Goal: Transaction & Acquisition: Purchase product/service

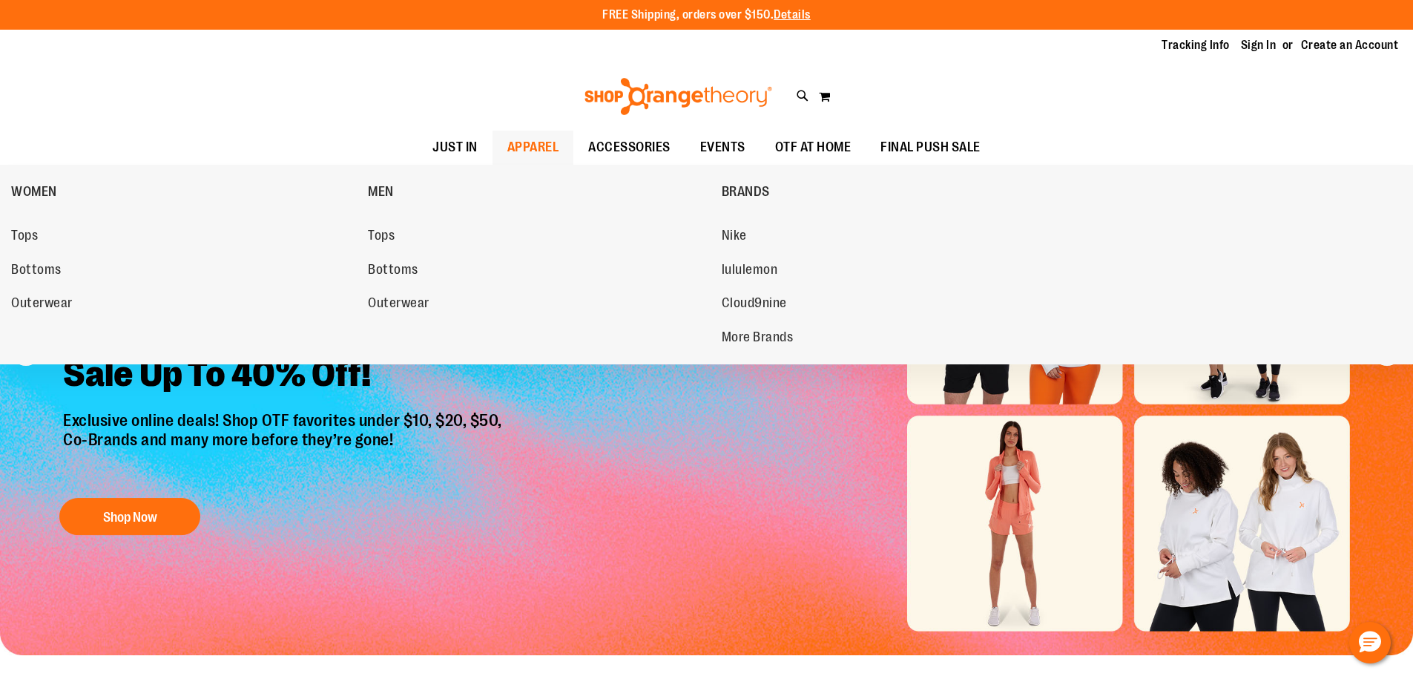
type input "**********"
click at [521, 151] on span "APPAREL" at bounding box center [533, 147] width 52 height 33
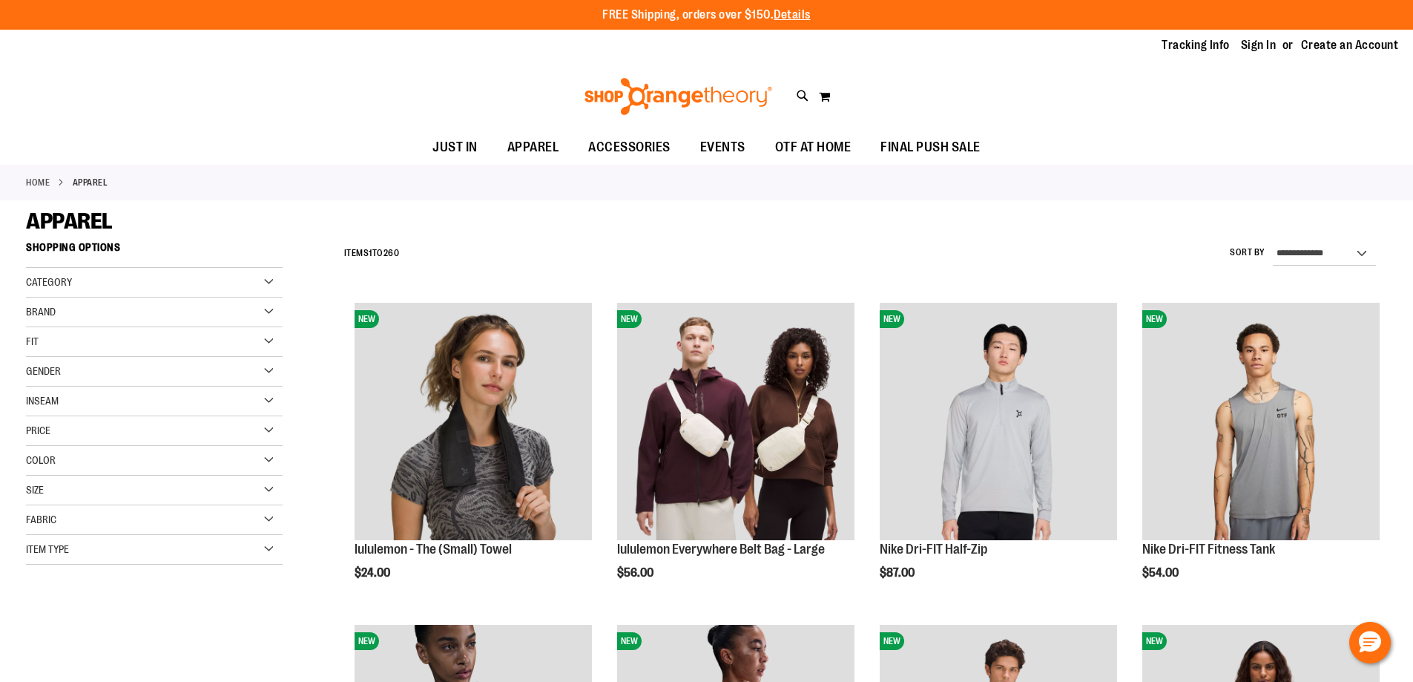
type input "**********"
click at [243, 285] on div "Category" at bounding box center [154, 283] width 257 height 30
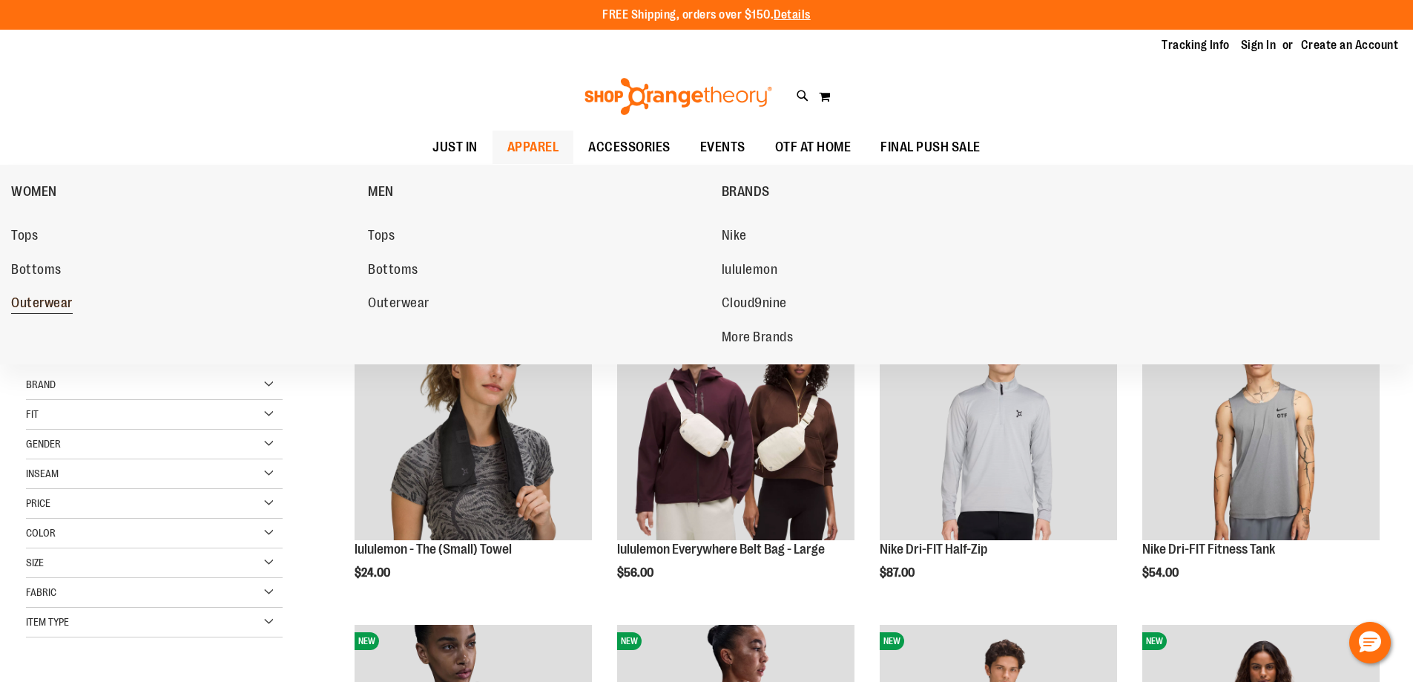
click at [55, 306] on span "Outerwear" at bounding box center [42, 304] width 62 height 19
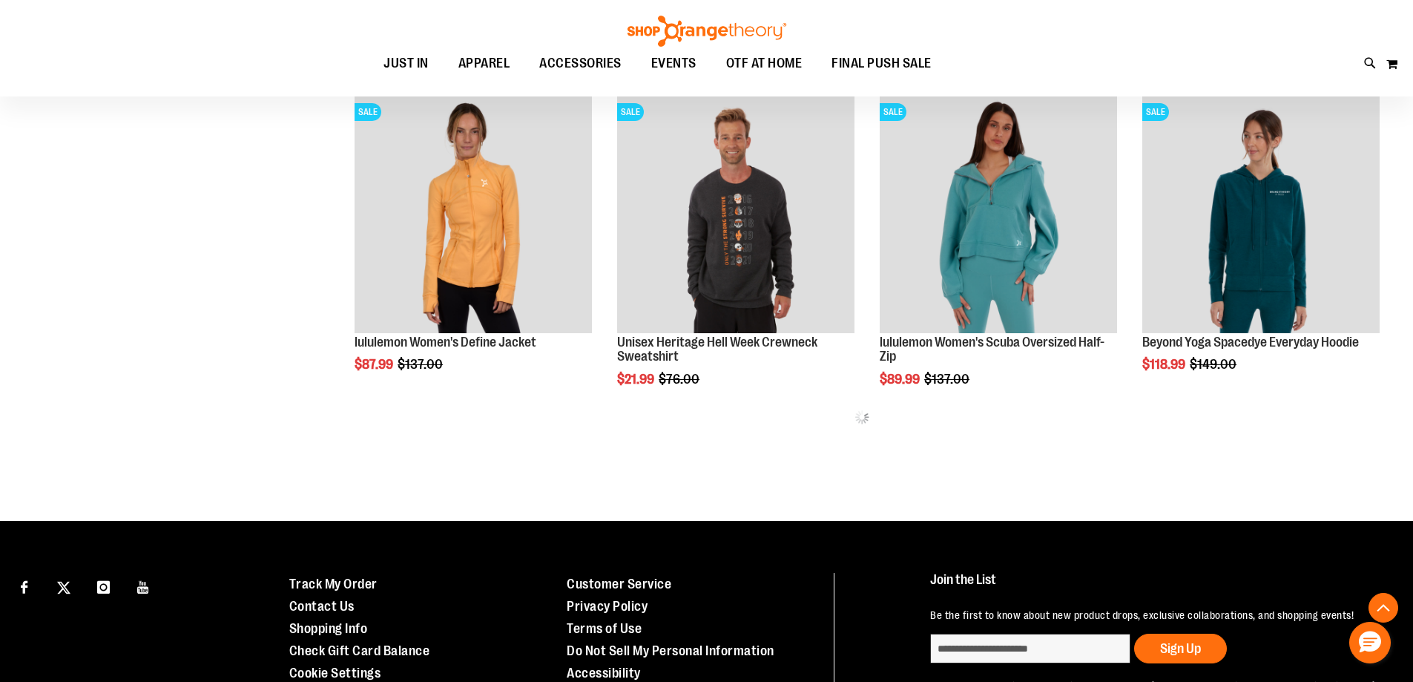
scroll to position [890, 0]
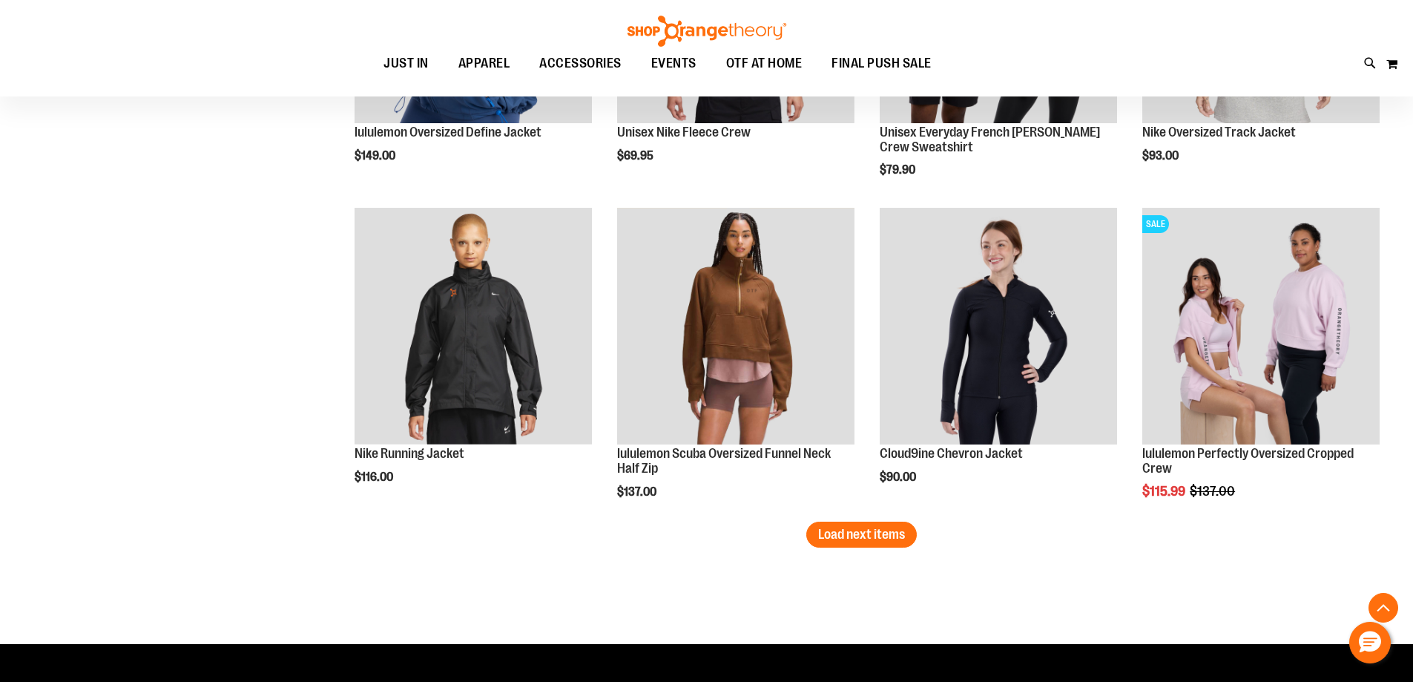
scroll to position [2670, 0]
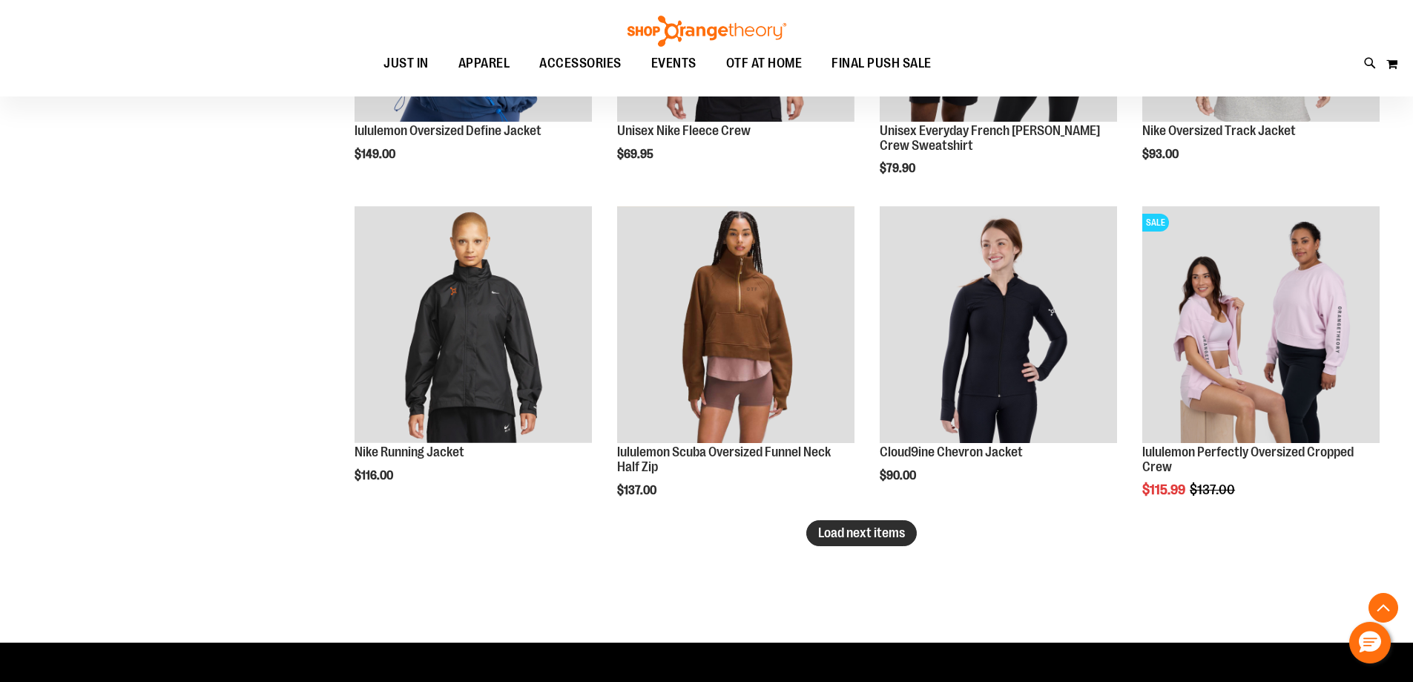
type input "**********"
click at [887, 533] on span "Load next items" at bounding box center [861, 532] width 87 height 15
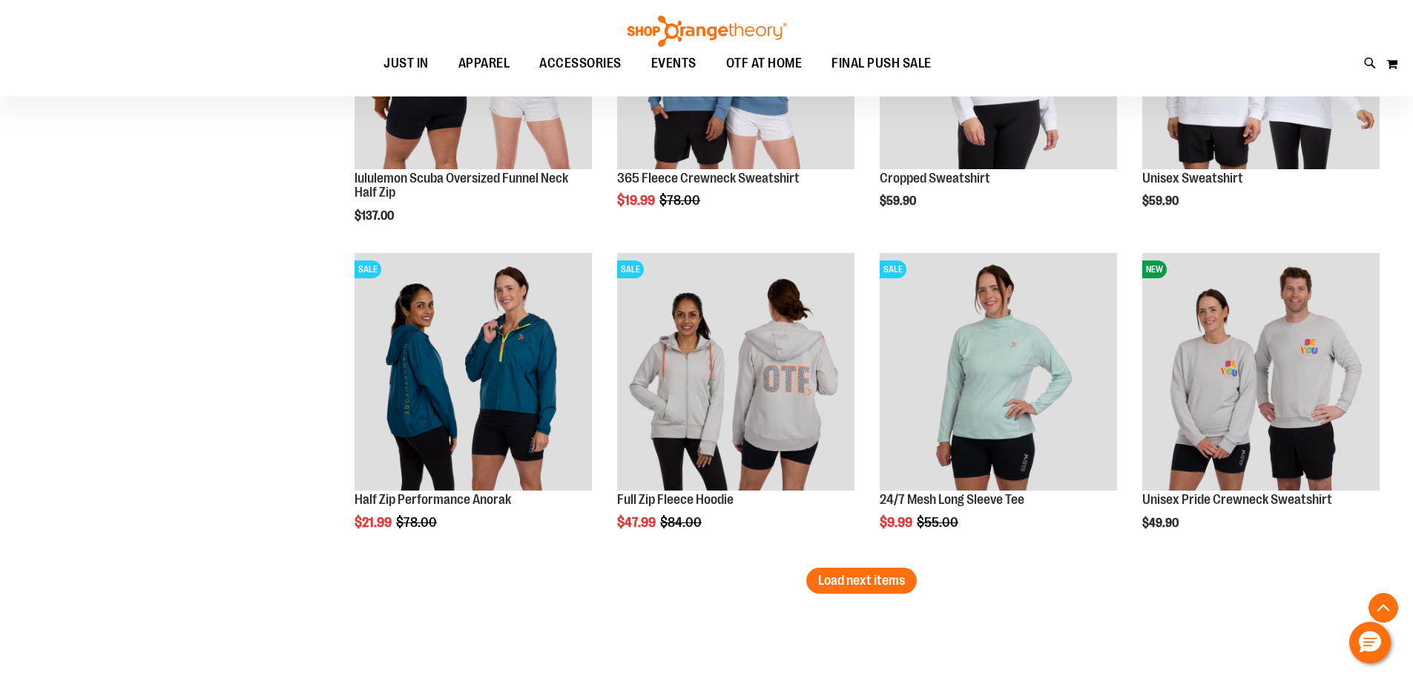
scroll to position [3635, 0]
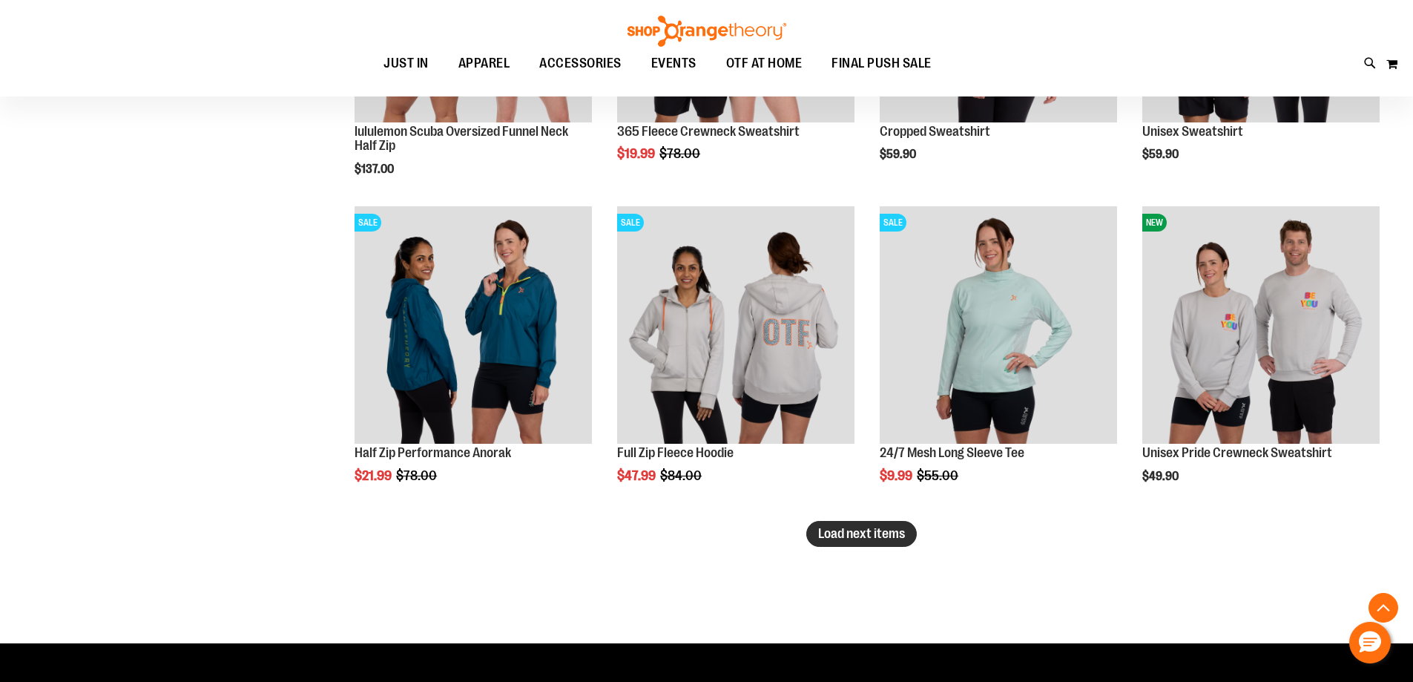
click at [836, 541] on span "Load next items" at bounding box center [861, 533] width 87 height 15
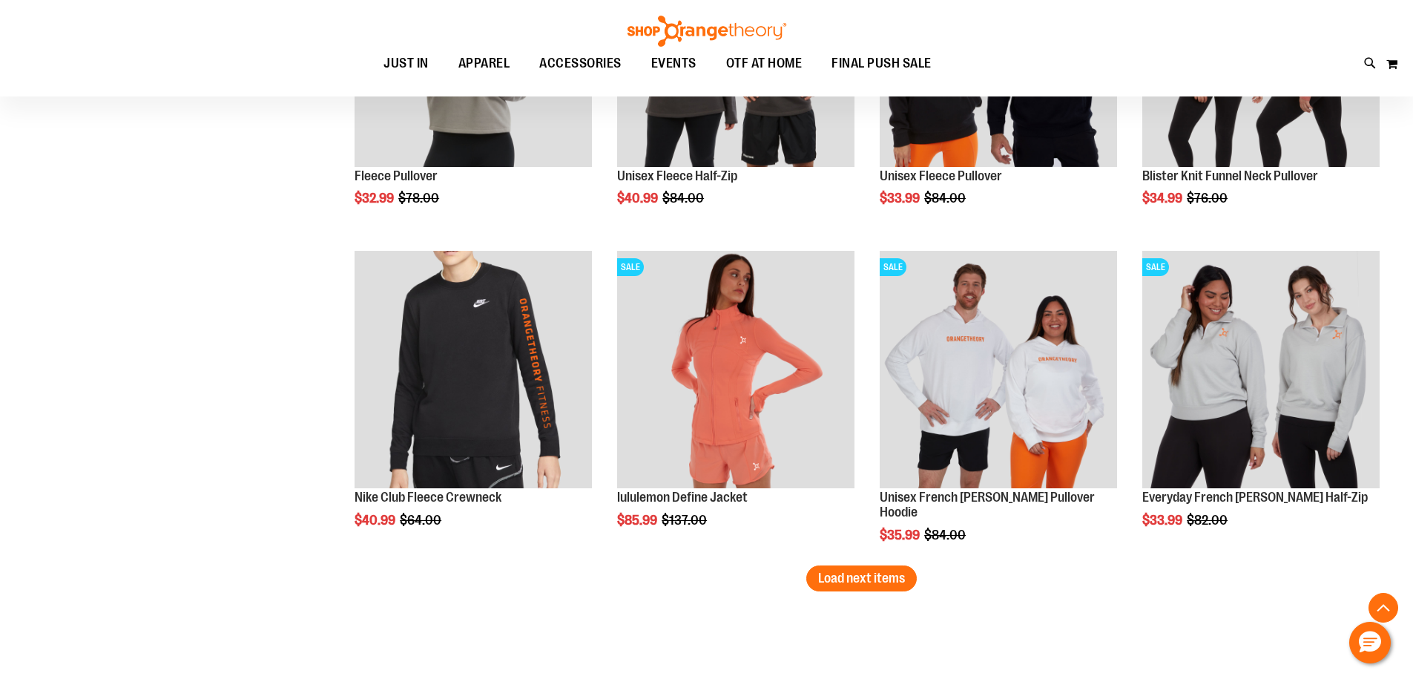
scroll to position [4599, 0]
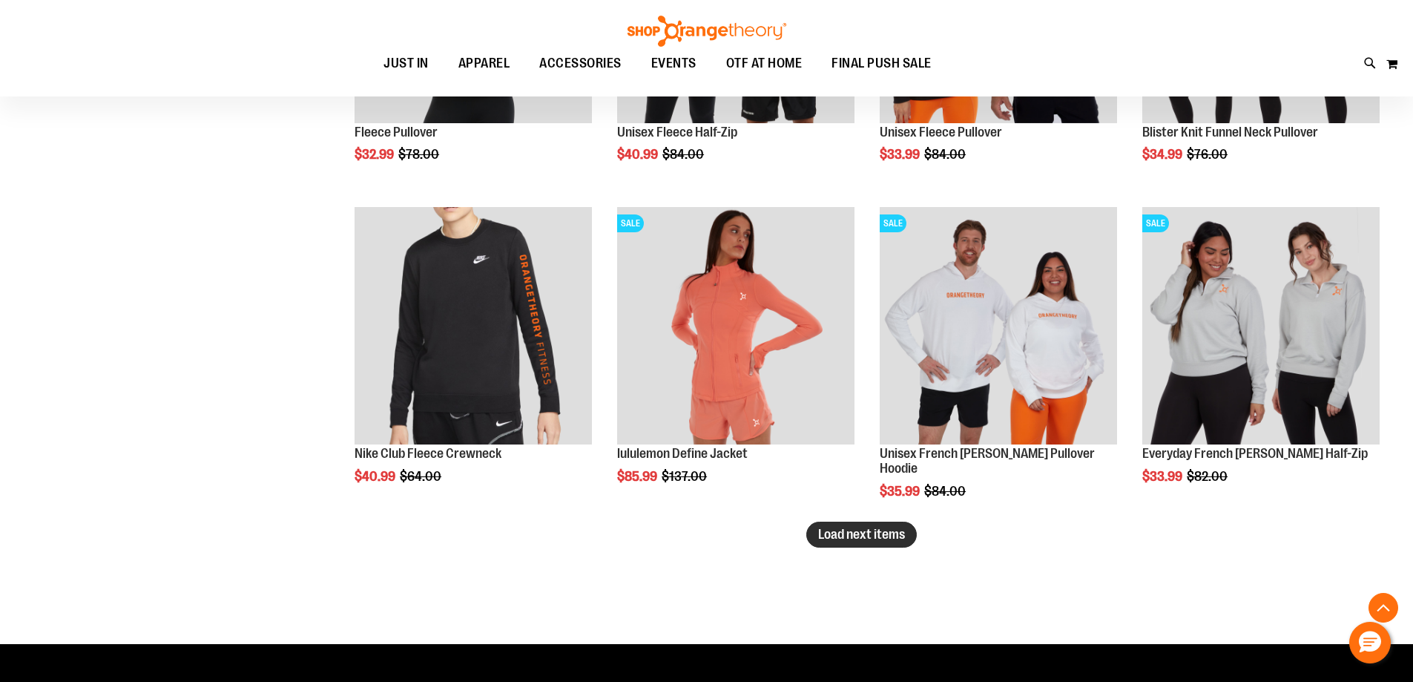
click at [873, 530] on span "Load next items" at bounding box center [861, 534] width 87 height 15
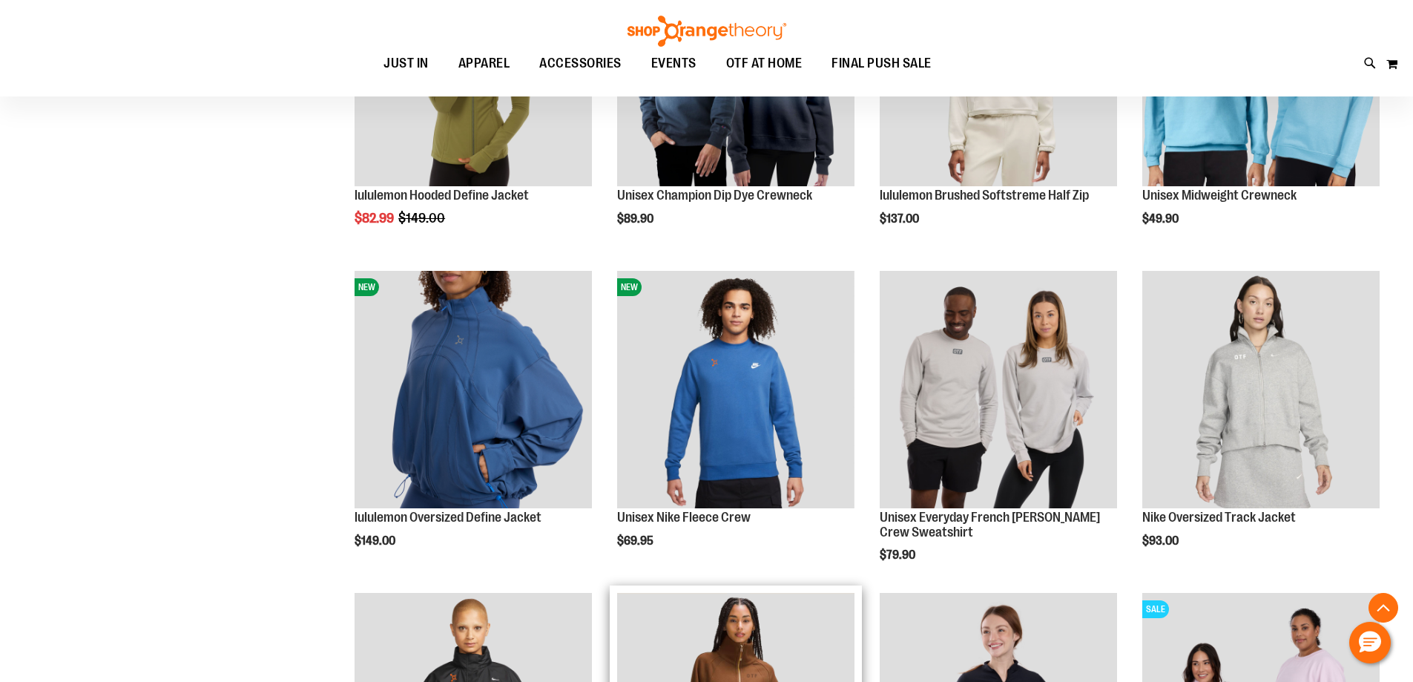
scroll to position [2002, 0]
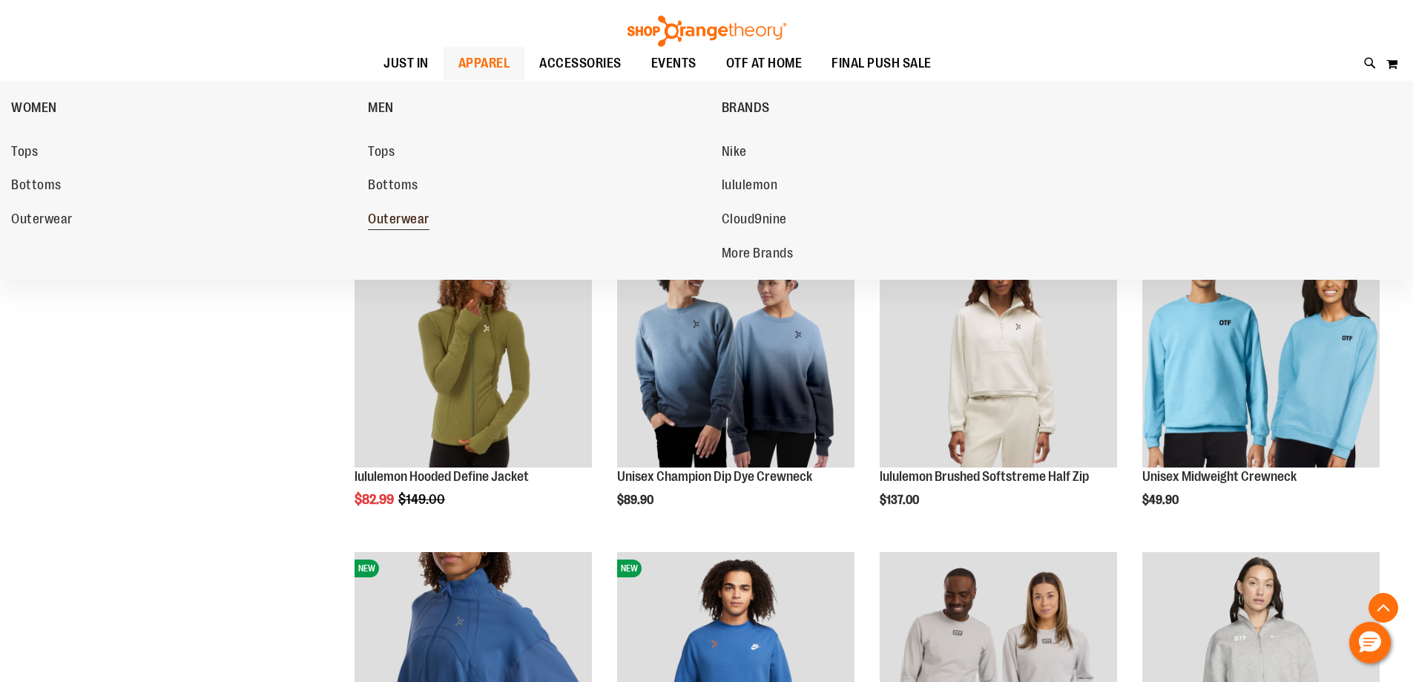
click at [398, 215] on span "Outerwear" at bounding box center [399, 220] width 62 height 19
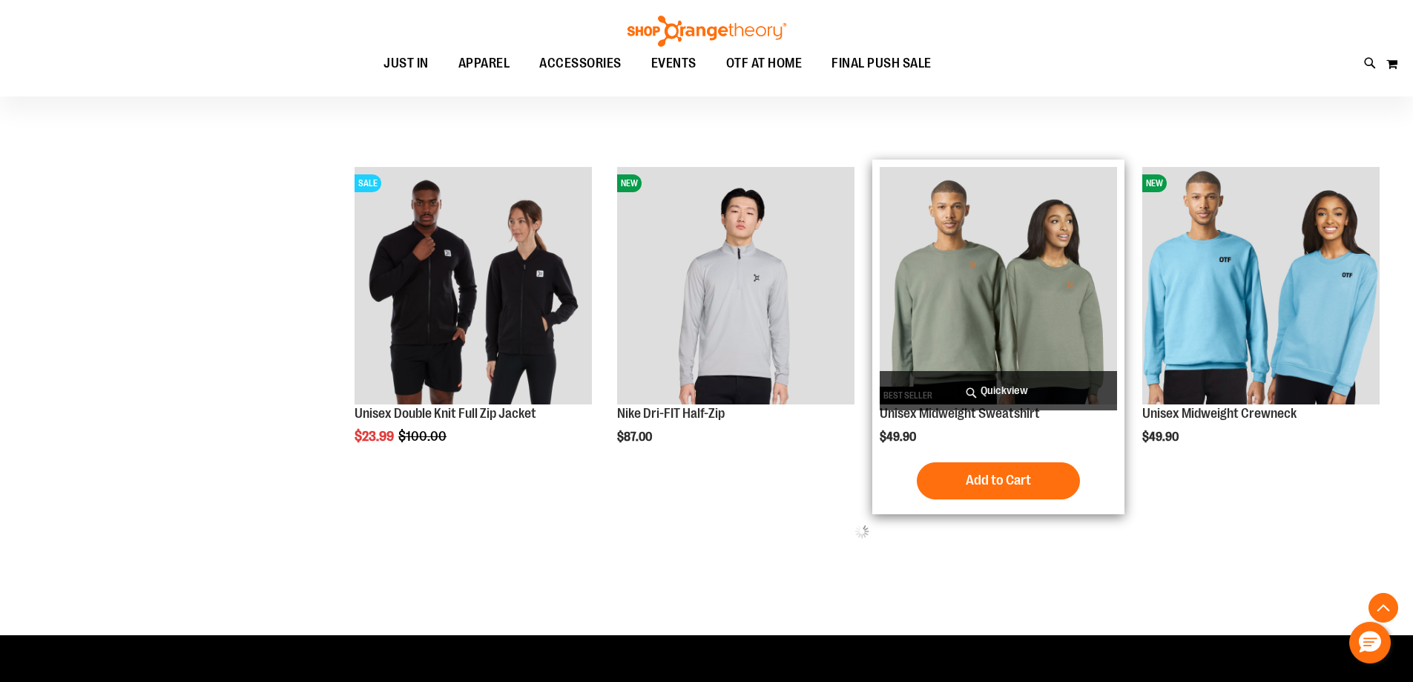
scroll to position [890, 0]
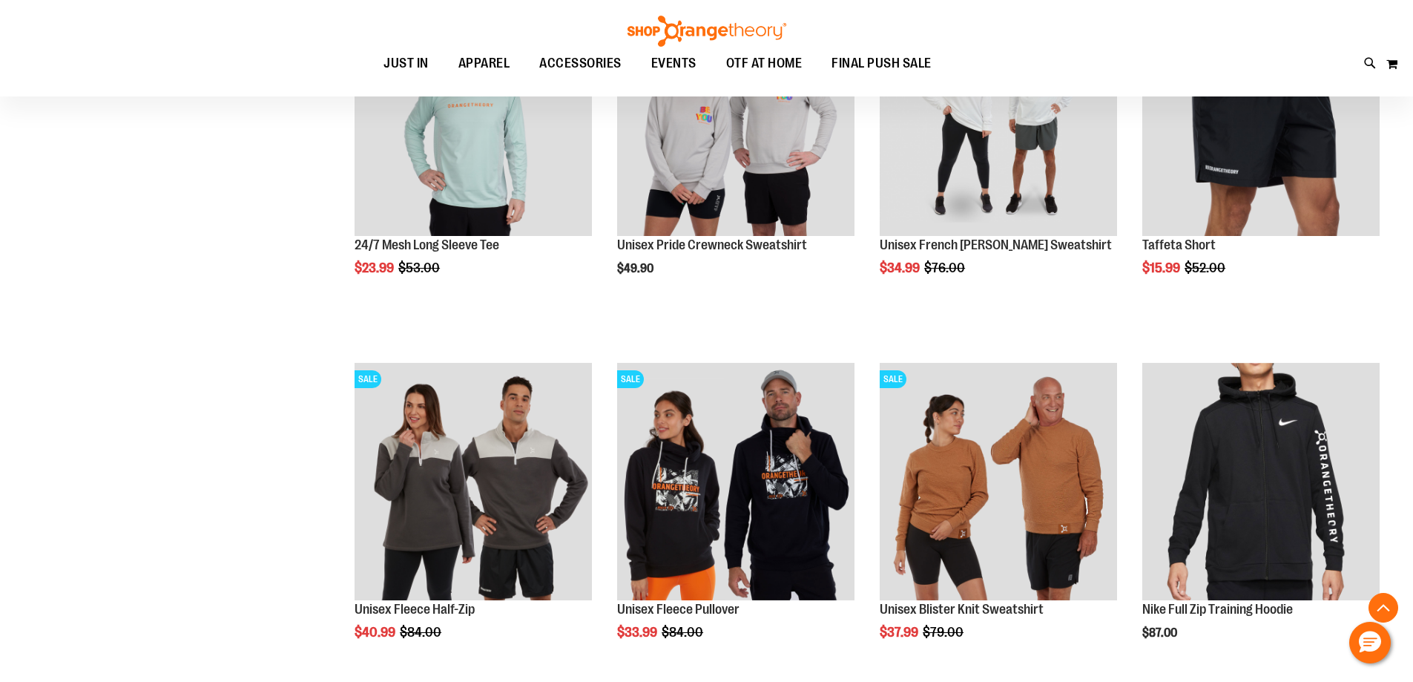
scroll to position [2002, 0]
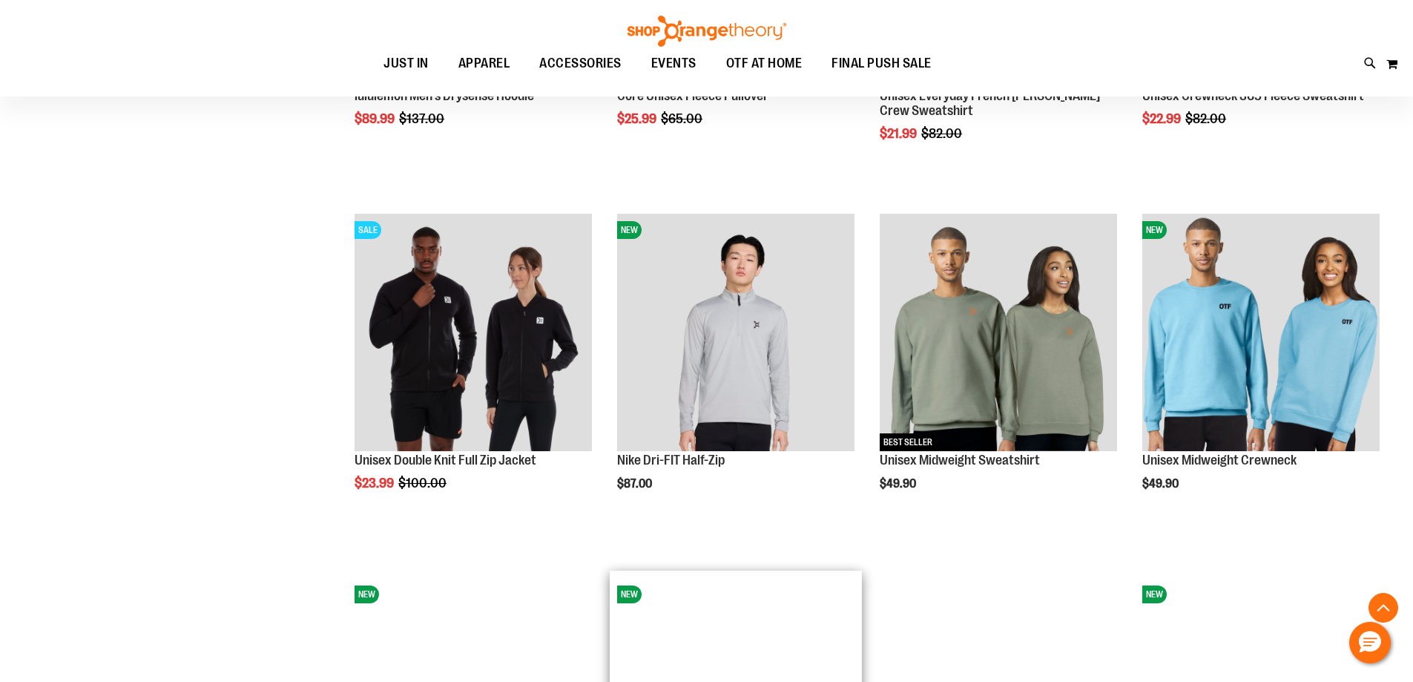
scroll to position [815, 0]
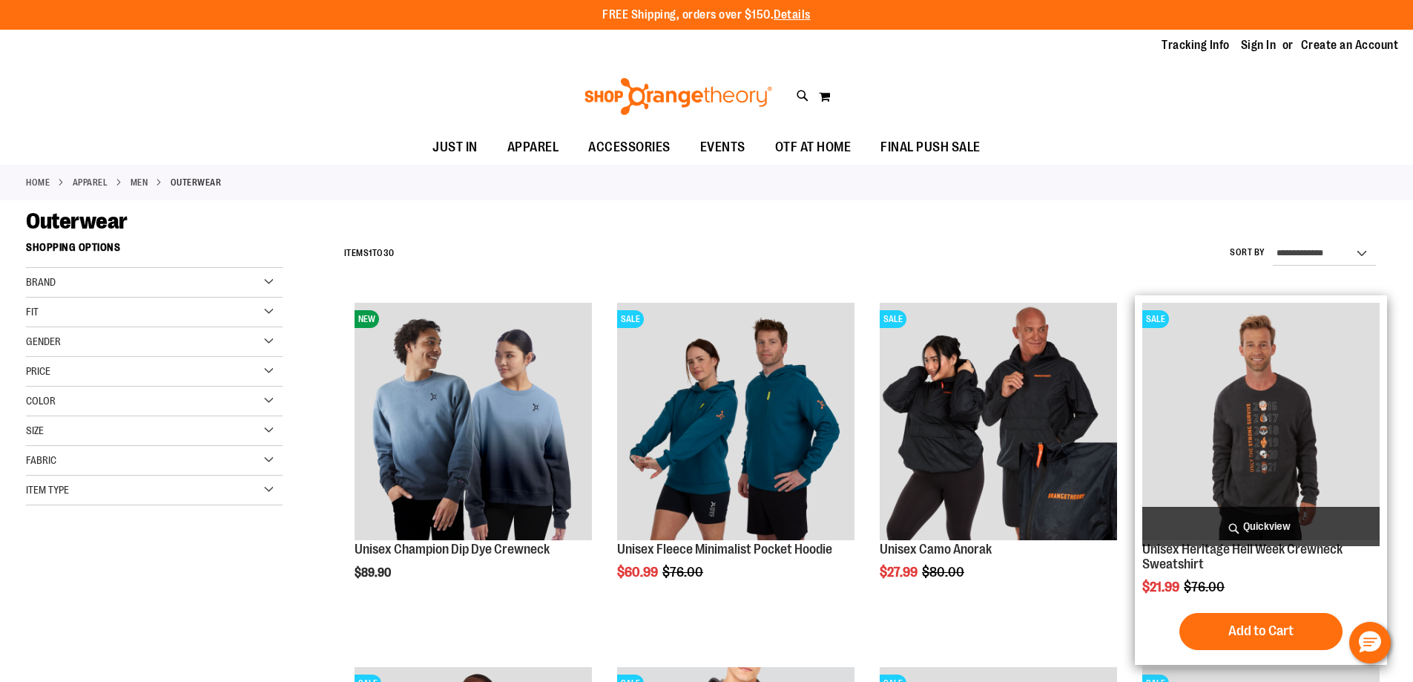
type input "**********"
click at [1306, 507] on span "Quickview" at bounding box center [1261, 526] width 237 height 39
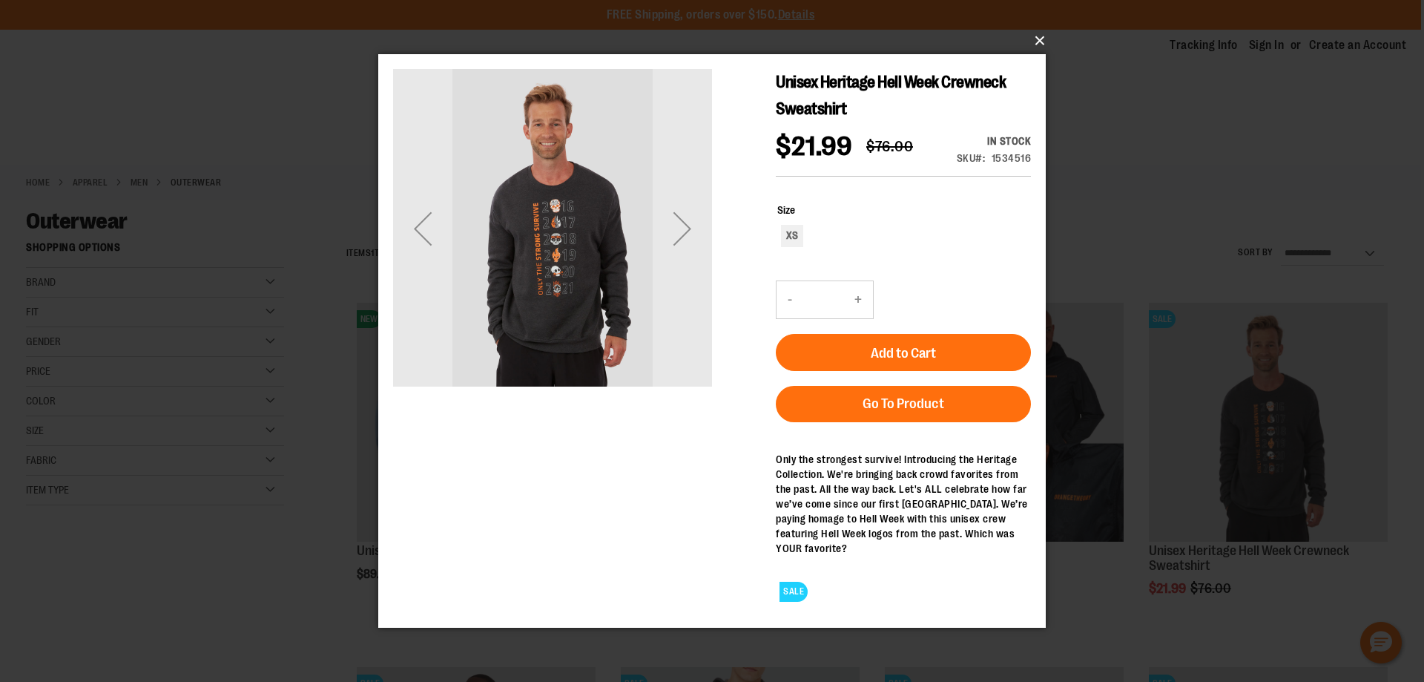
click at [1040, 48] on button "×" at bounding box center [717, 40] width 668 height 33
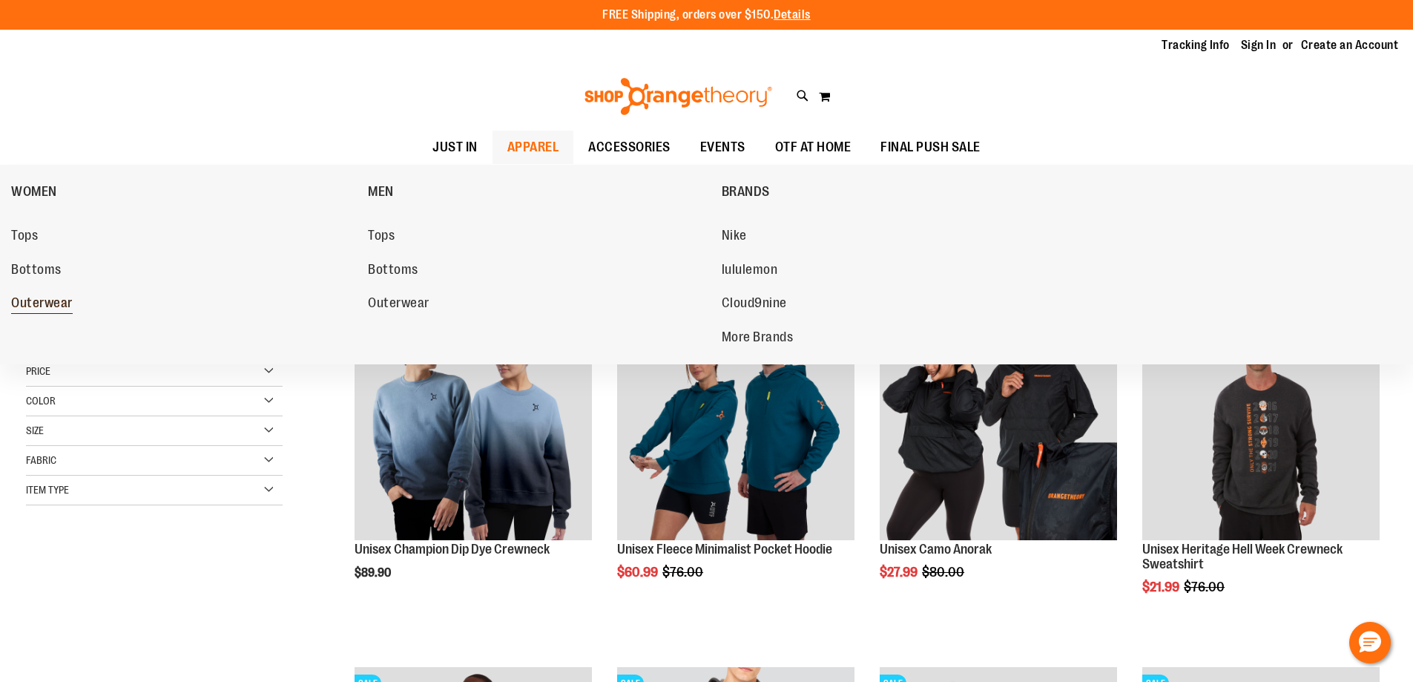
click at [68, 303] on span "Outerwear" at bounding box center [42, 304] width 62 height 19
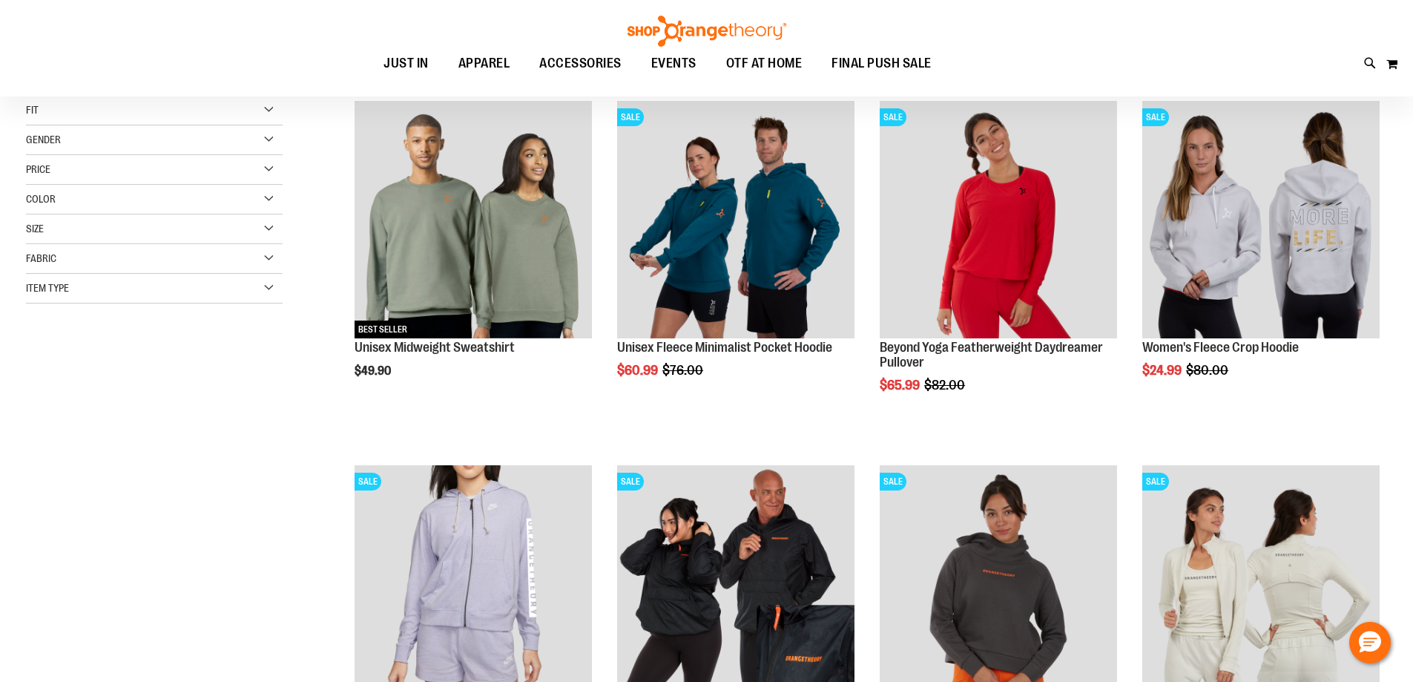
scroll to position [222, 0]
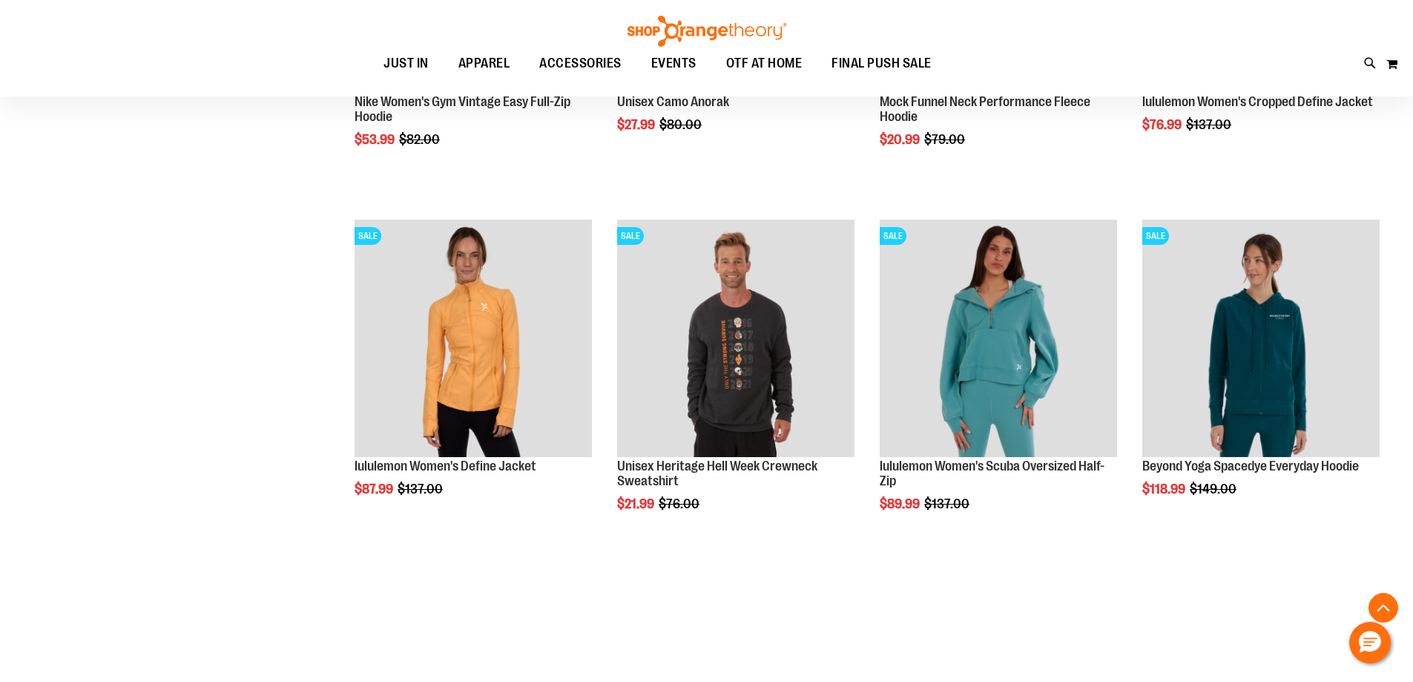
scroll to position [815, 0]
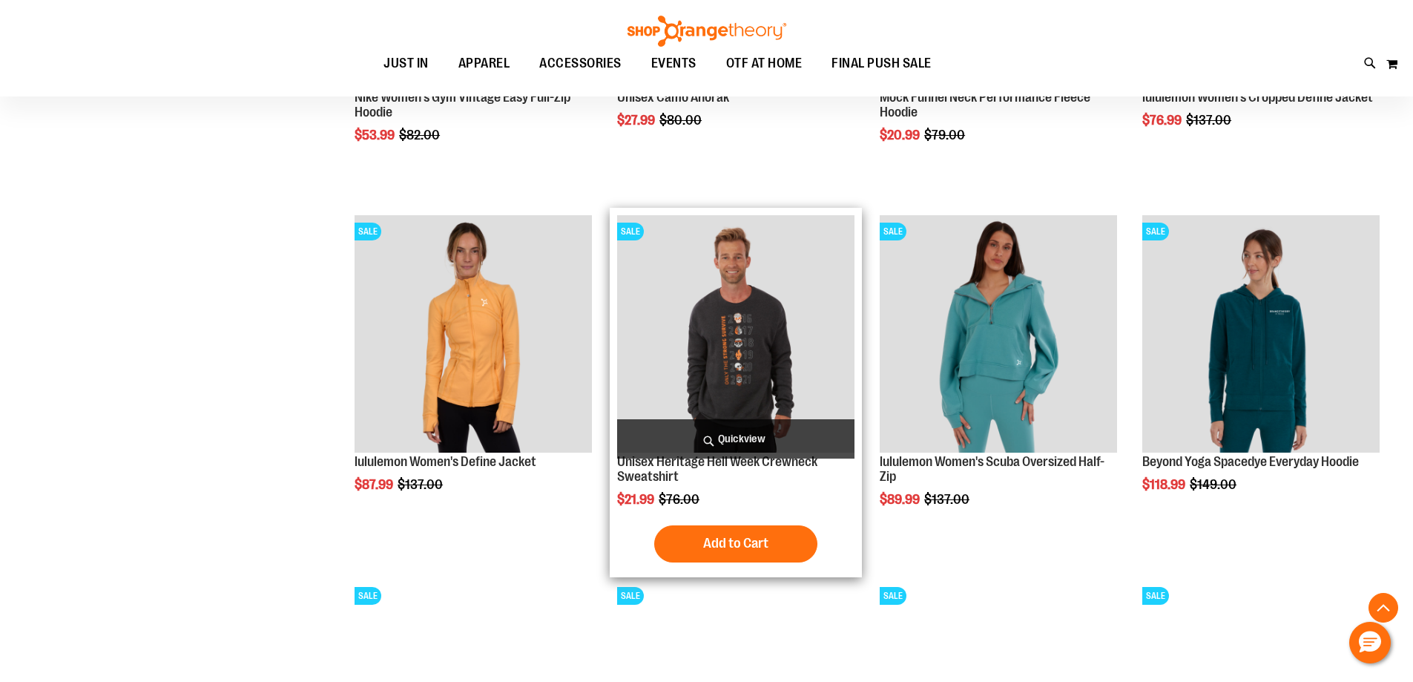
type input "**********"
click at [740, 294] on img "product" at bounding box center [735, 333] width 237 height 237
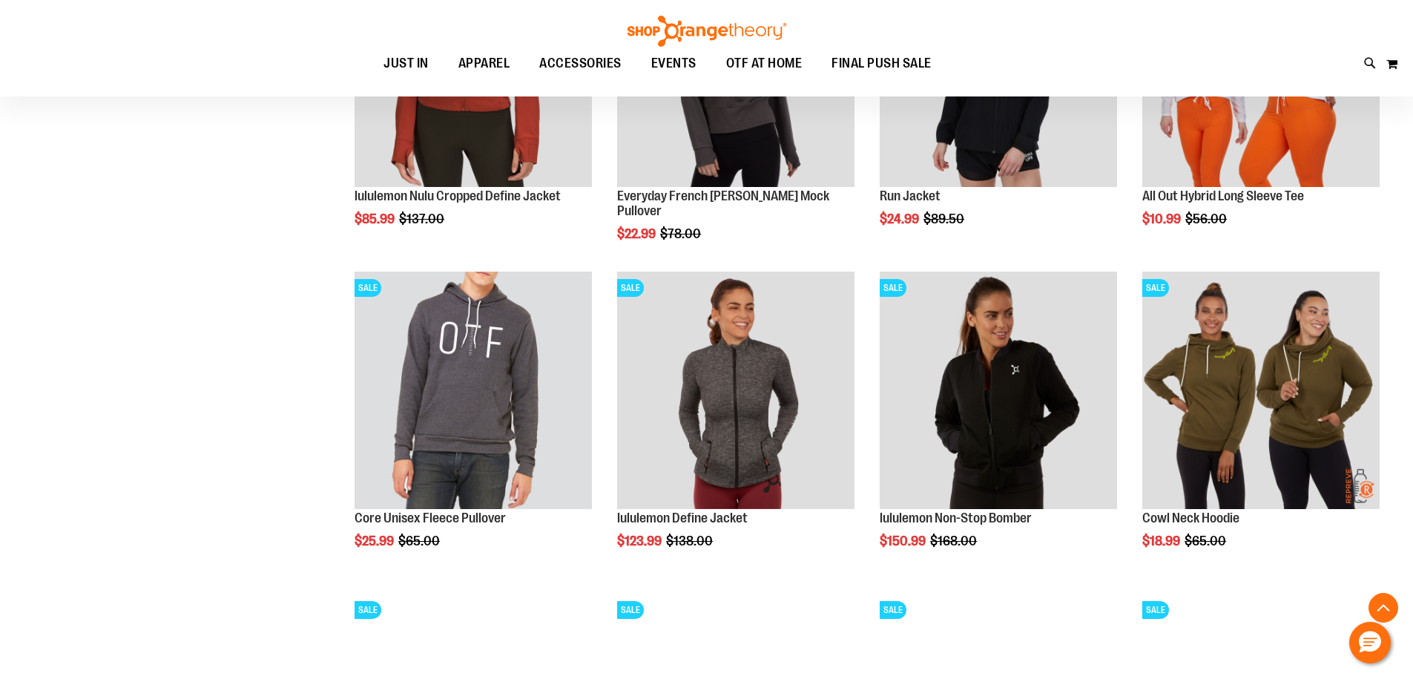
scroll to position [1334, 0]
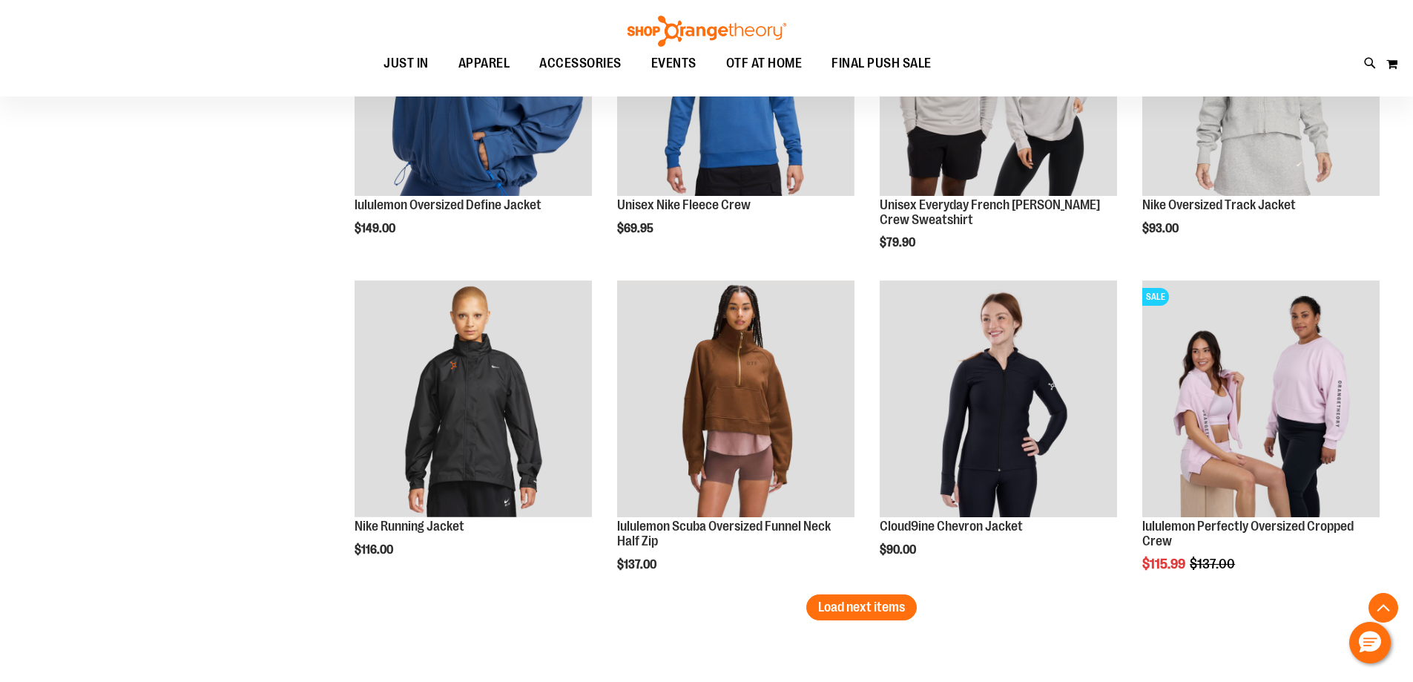
scroll to position [2669, 0]
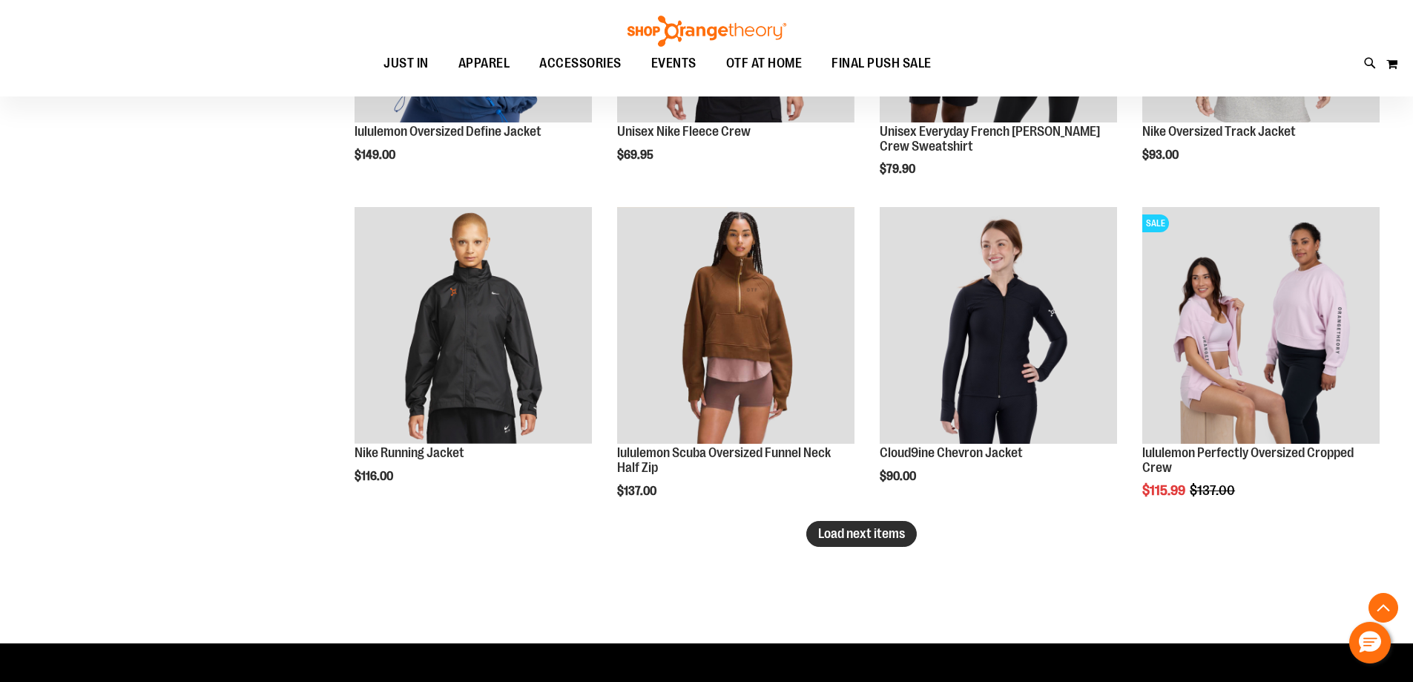
type input "**********"
click at [896, 543] on button "Load next items" at bounding box center [861, 534] width 111 height 26
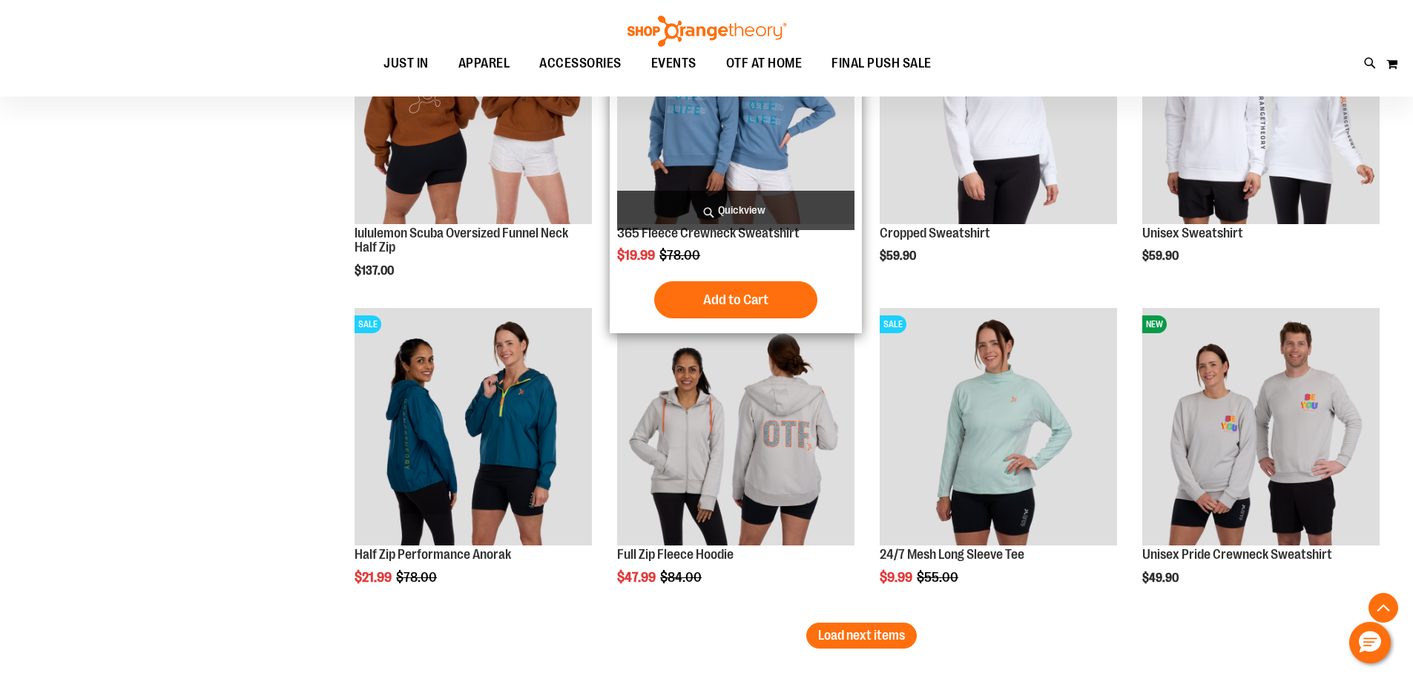
scroll to position [3560, 0]
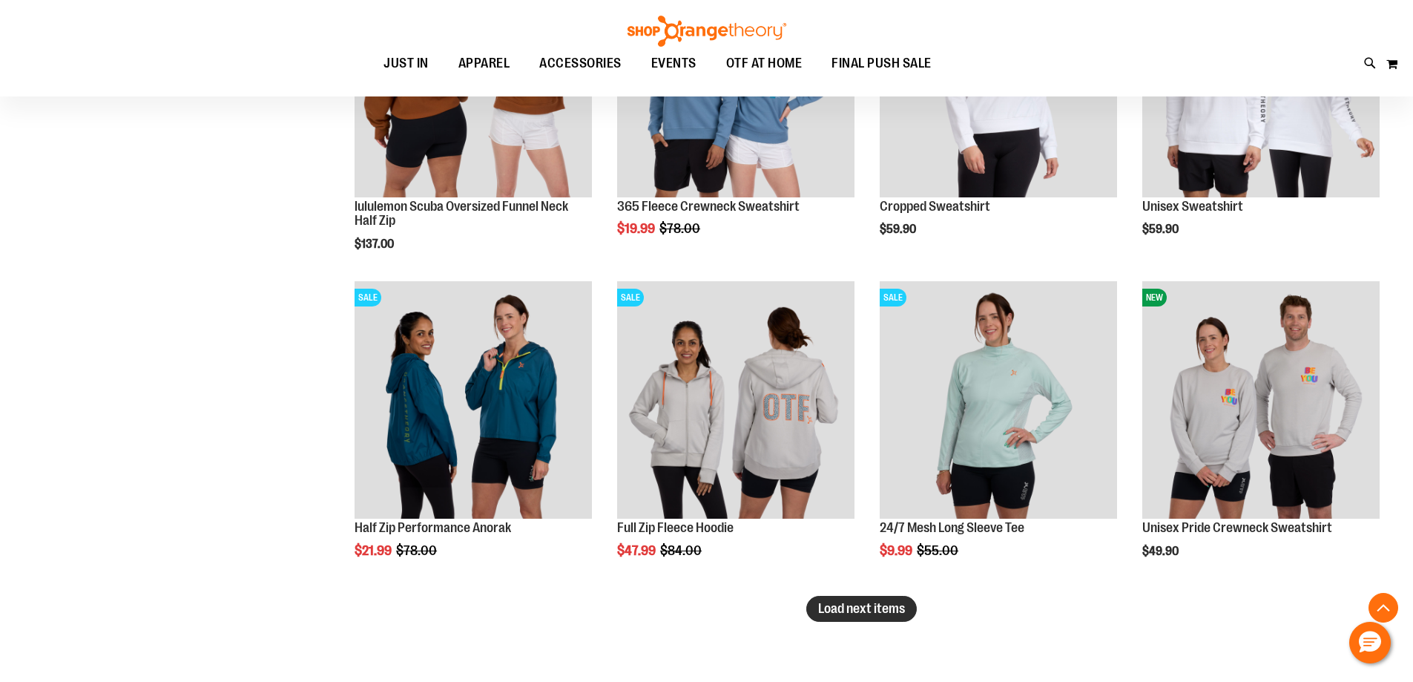
click at [845, 605] on span "Load next items" at bounding box center [861, 608] width 87 height 15
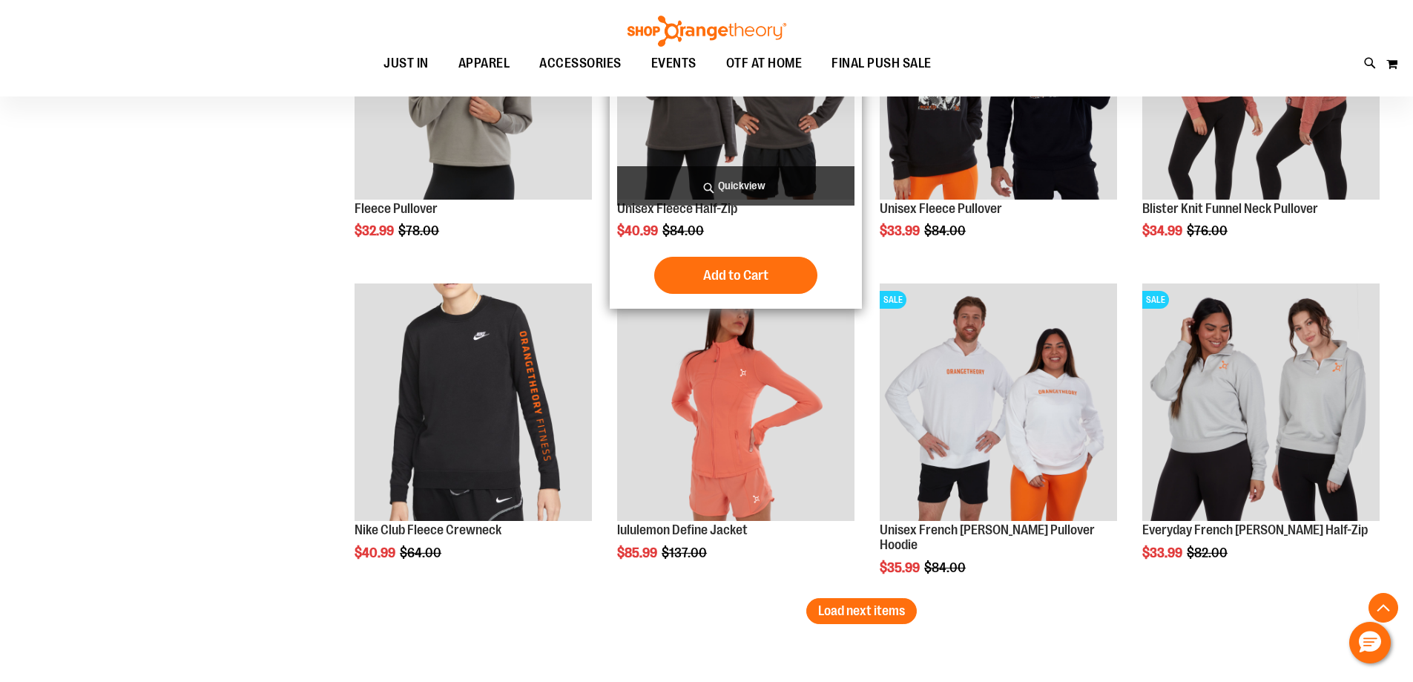
scroll to position [4524, 0]
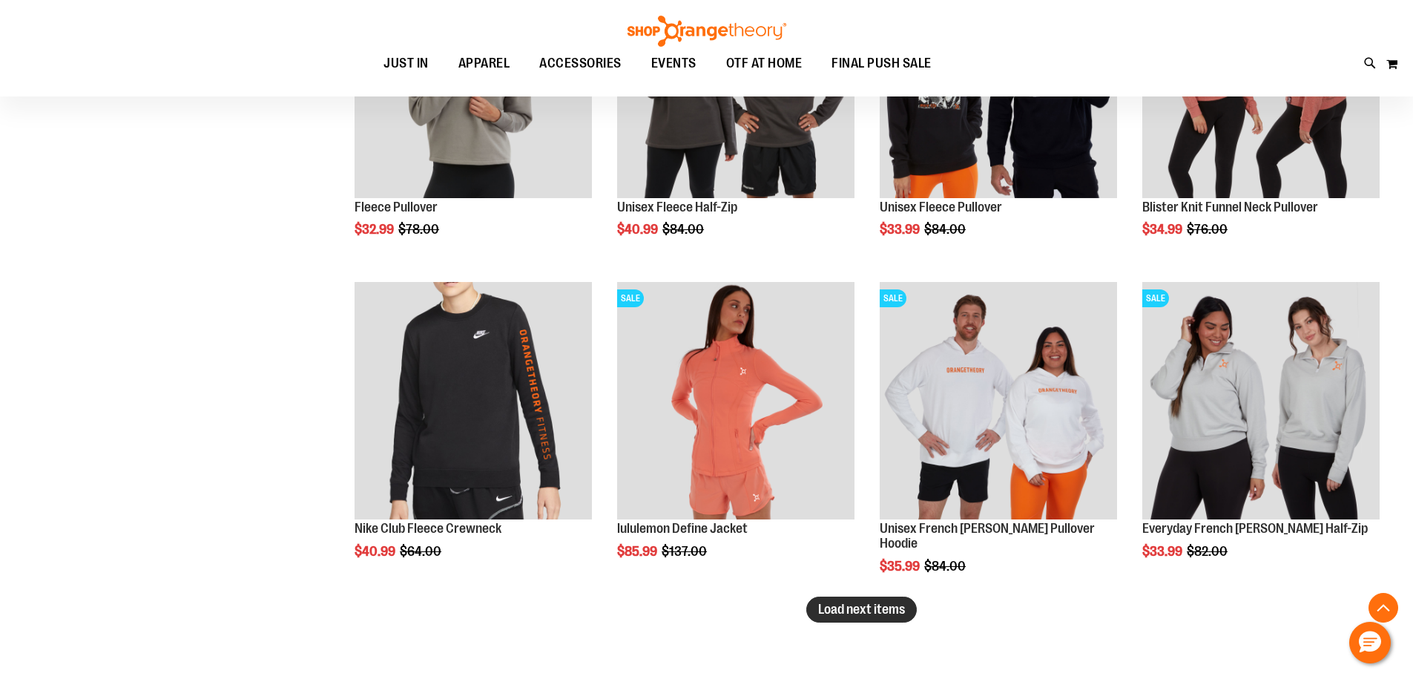
click at [871, 602] on span "Load next items" at bounding box center [861, 609] width 87 height 15
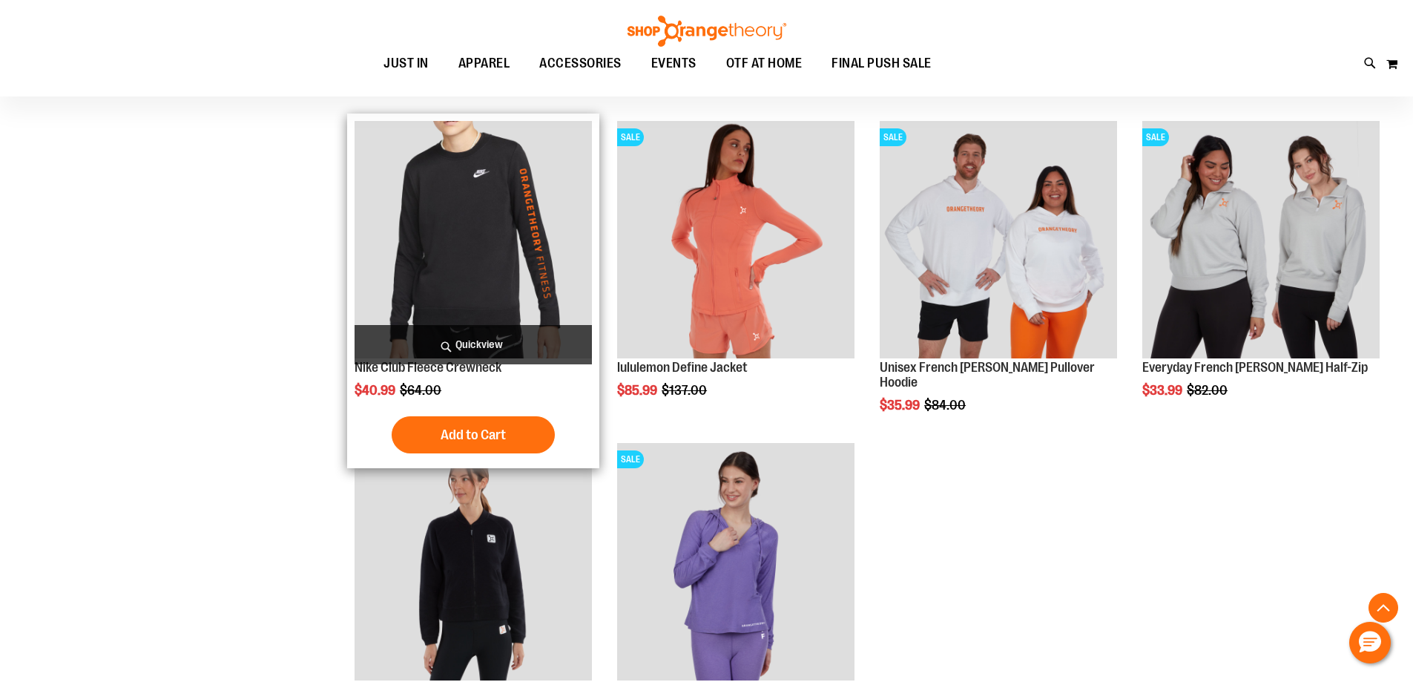
scroll to position [4672, 0]
